Goal: Check status: Check status

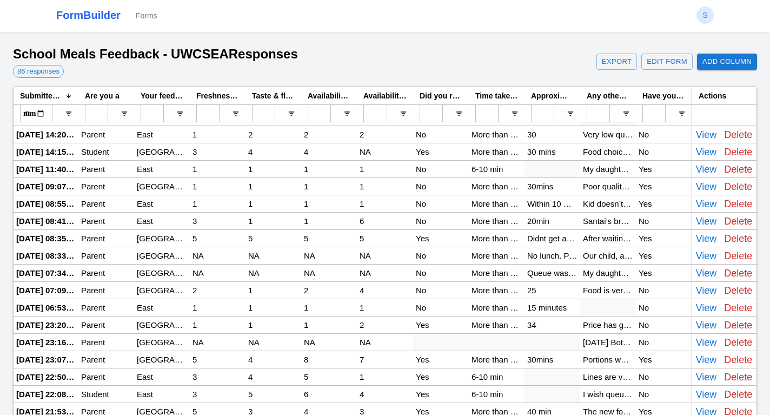
scroll to position [35, 0]
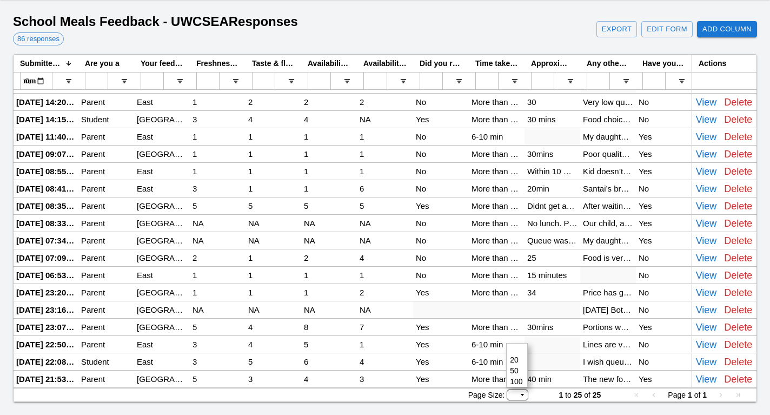
click at [523, 395] on span "Page Size" at bounding box center [522, 394] width 6 height 6
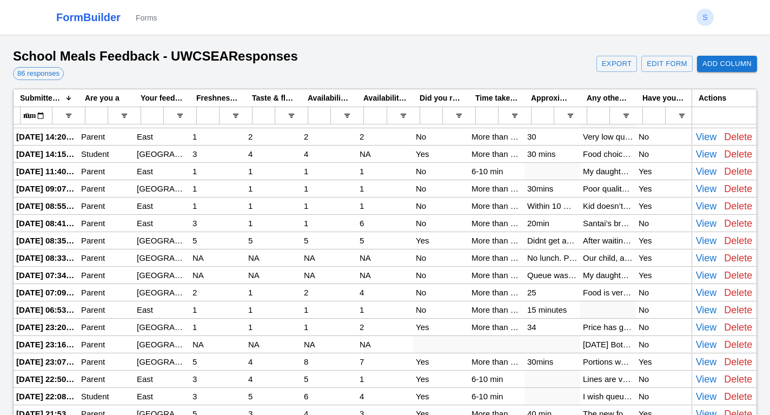
scroll to position [35, 0]
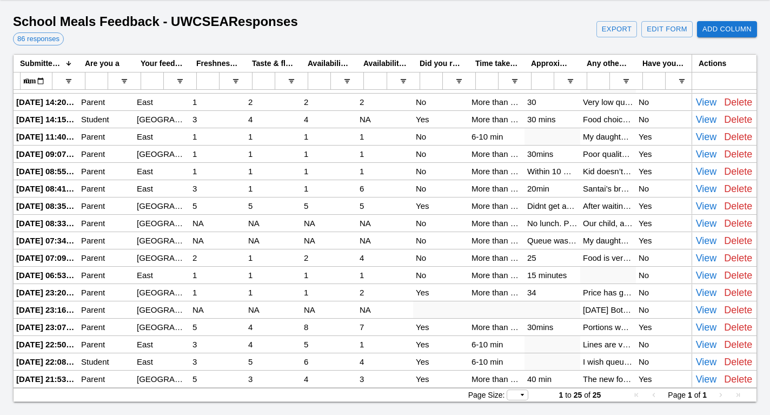
click at [719, 395] on span "Next Page" at bounding box center [720, 394] width 6 height 6
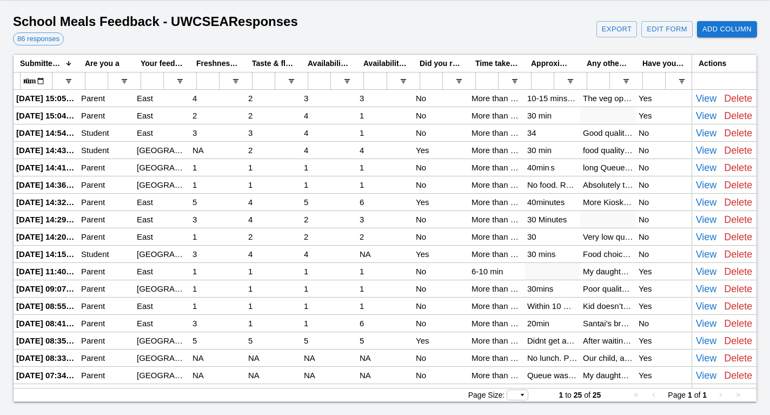
scroll to position [0, 0]
